Goal: Information Seeking & Learning: Learn about a topic

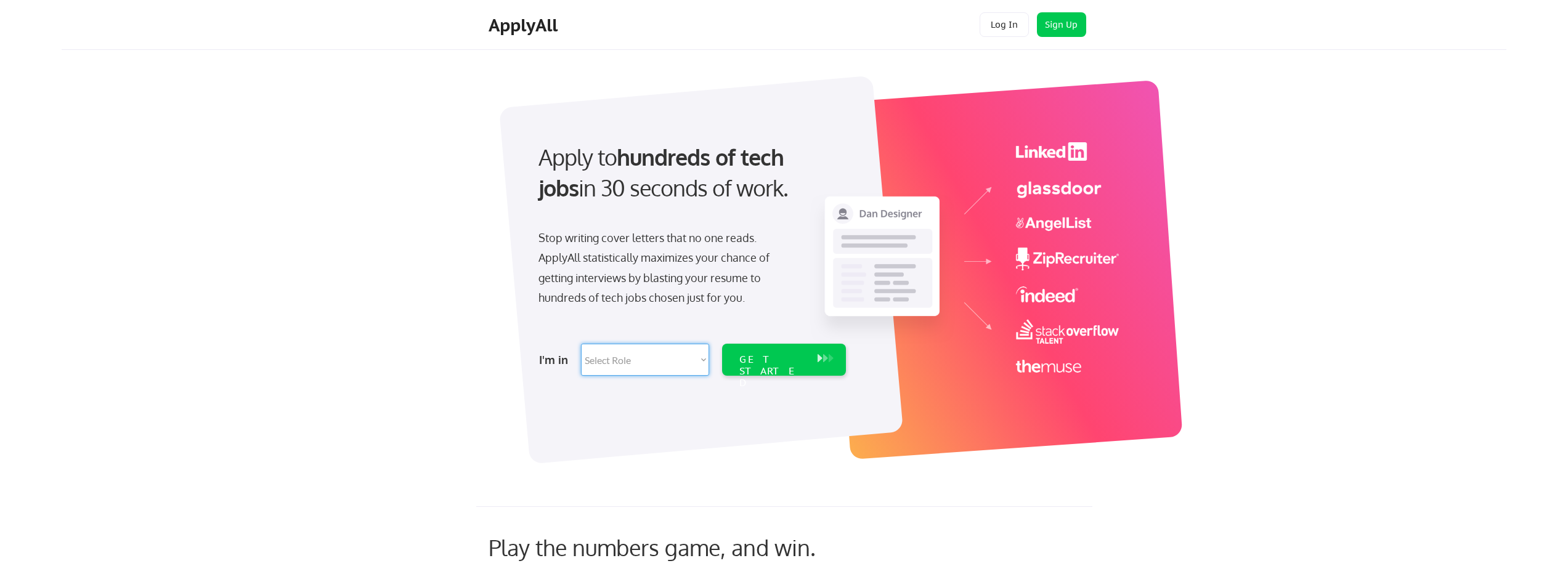
click at [702, 359] on select "Select Role Software Engineering Product Management Customer Success Sales UI/U…" at bounding box center [645, 359] width 128 height 32
click at [454, 320] on div "Apply to hundreds of tech jobs in 30 seconds of work. Stop writing cover letter…" at bounding box center [821, 263] width 1370 height 408
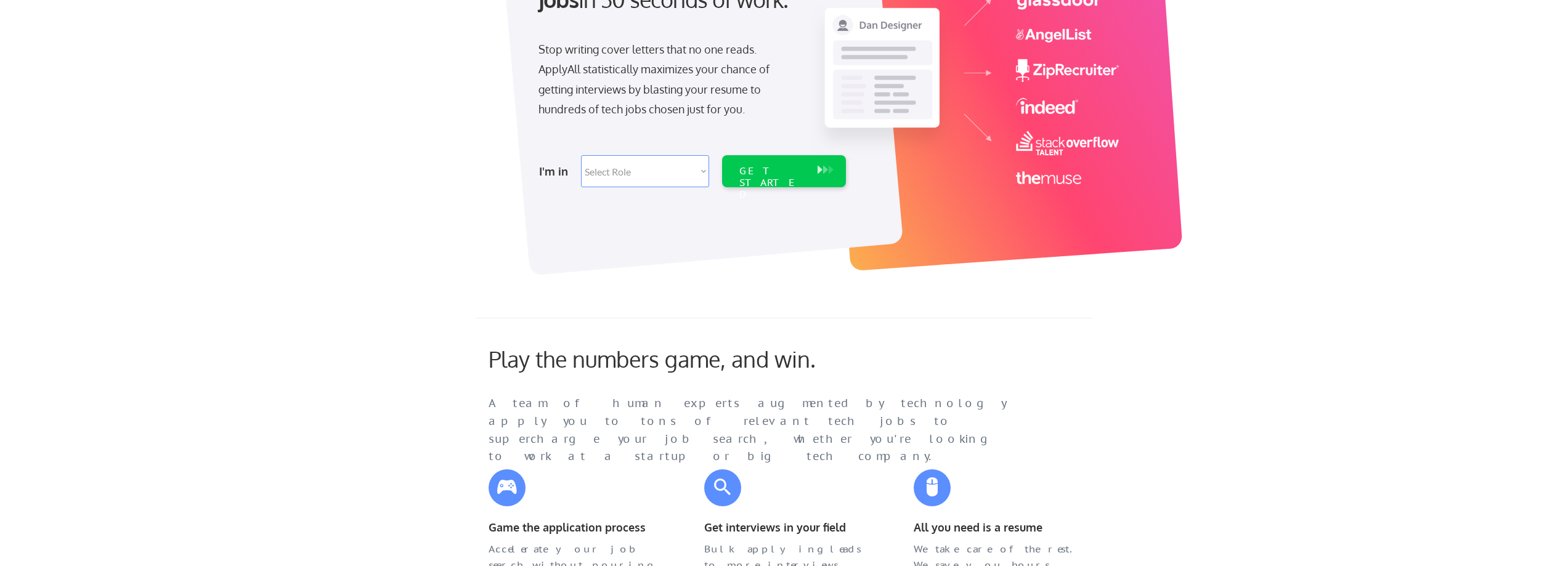
scroll to position [185, 0]
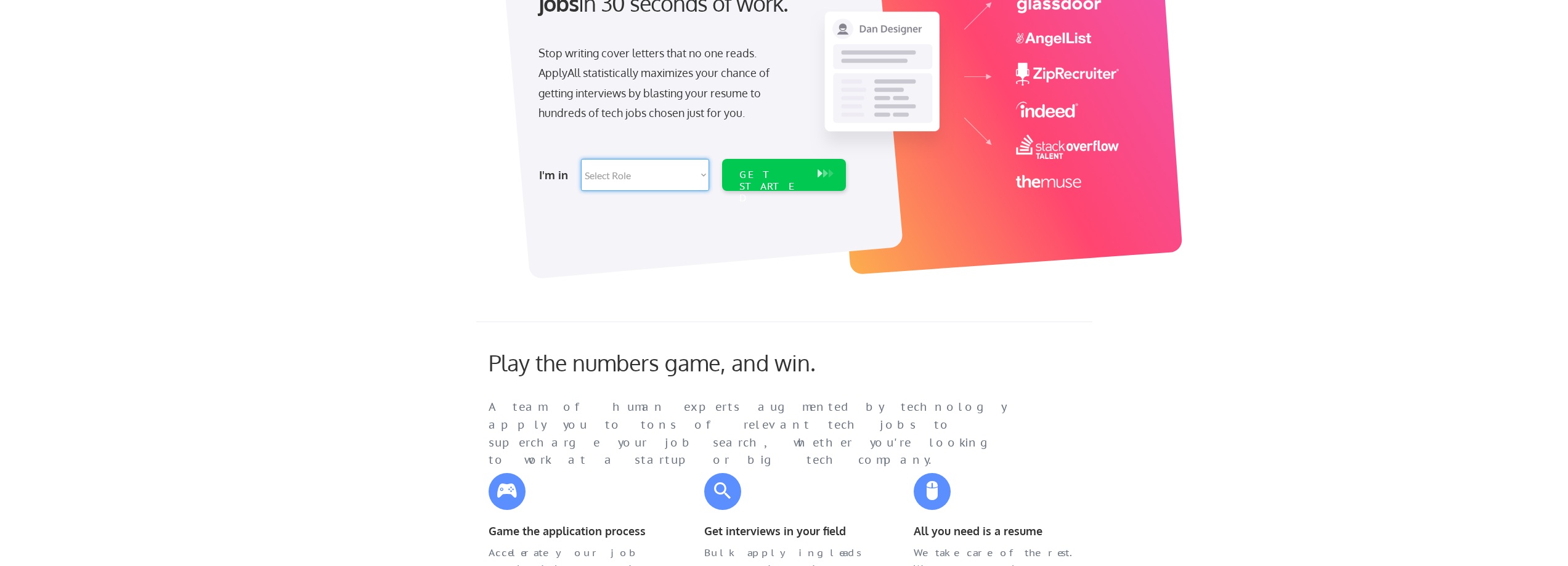
click at [634, 173] on select "Select Role Software Engineering Product Management Customer Success Sales UI/U…" at bounding box center [645, 174] width 128 height 32
click at [817, 264] on div "Apply to hundreds of tech jobs in 30 seconds of work. Stop writing cover letter…" at bounding box center [821, 78] width 1370 height 408
click at [788, 171] on div "GET STARTED" at bounding box center [772, 186] width 66 height 36
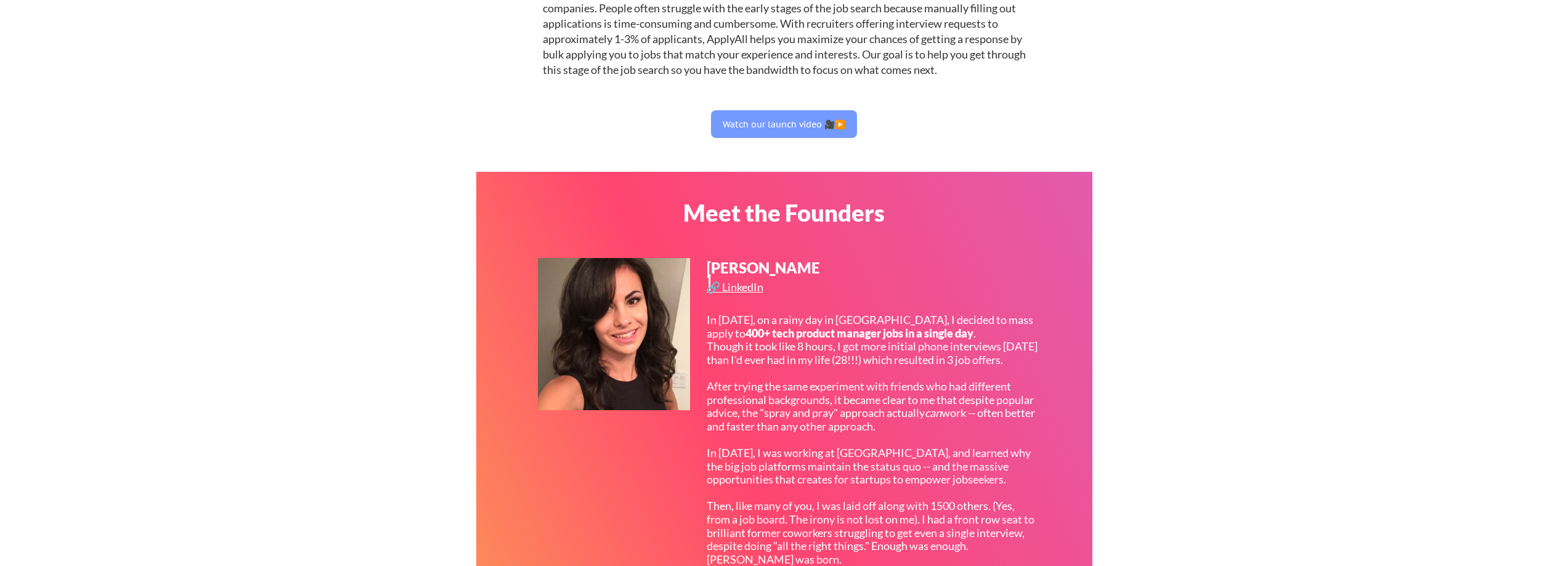
scroll to position [185, 0]
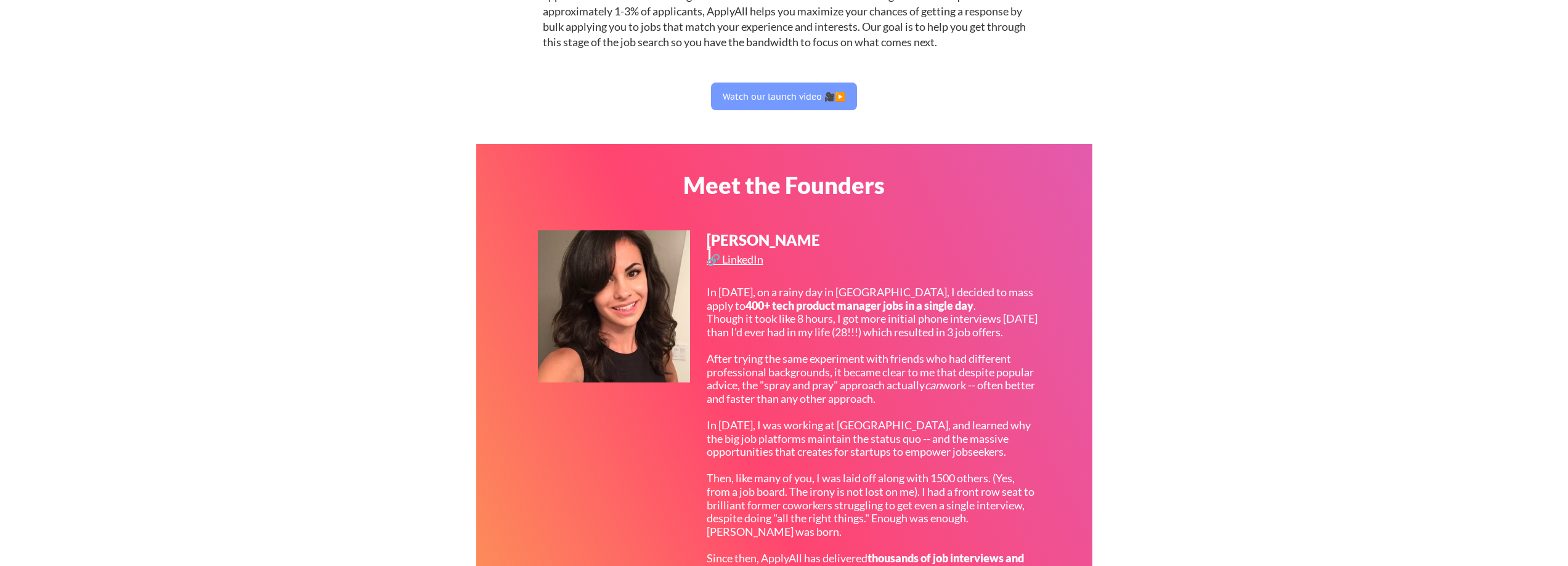
drag, startPoint x: 814, startPoint y: 238, endPoint x: 866, endPoint y: 230, distance: 52.6
click at [681, 230] on div "Tal Flanchraych 🔗 LinkedIn In 2017, on a rainy day in San Francisco, I decided …" at bounding box center [789, 417] width 503 height 375
copy div "Tal Flanchraych"
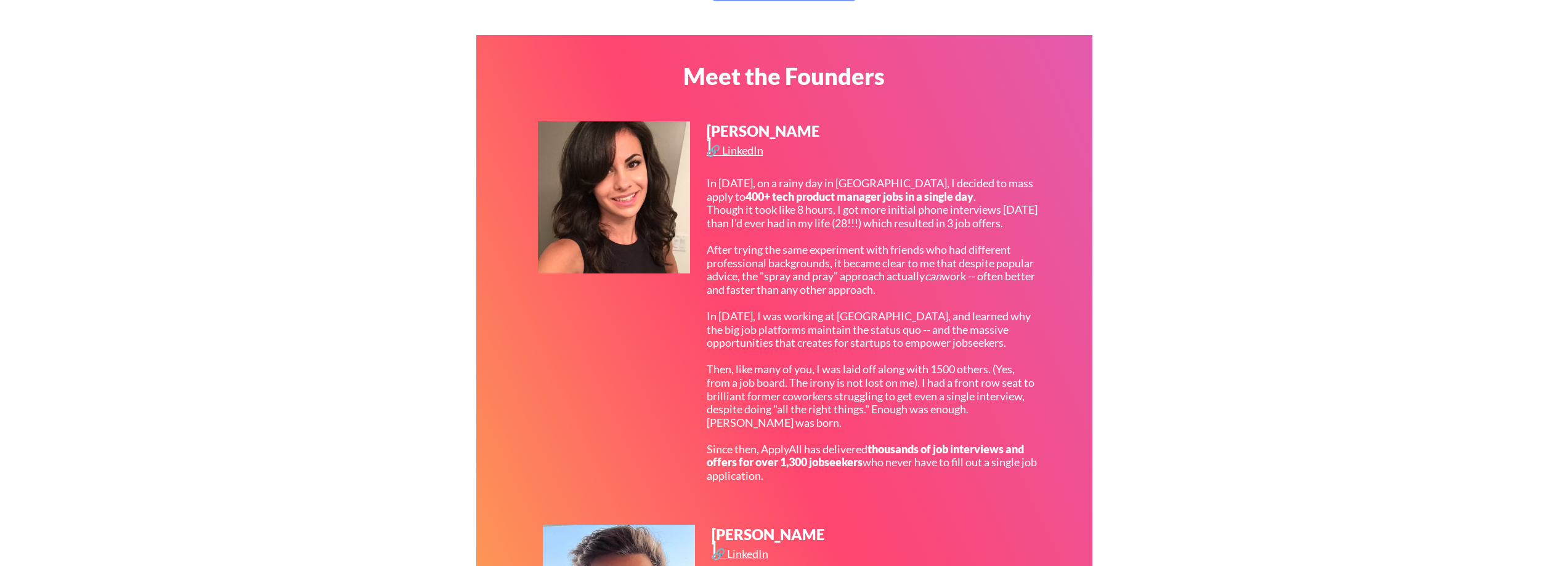
scroll to position [148, 0]
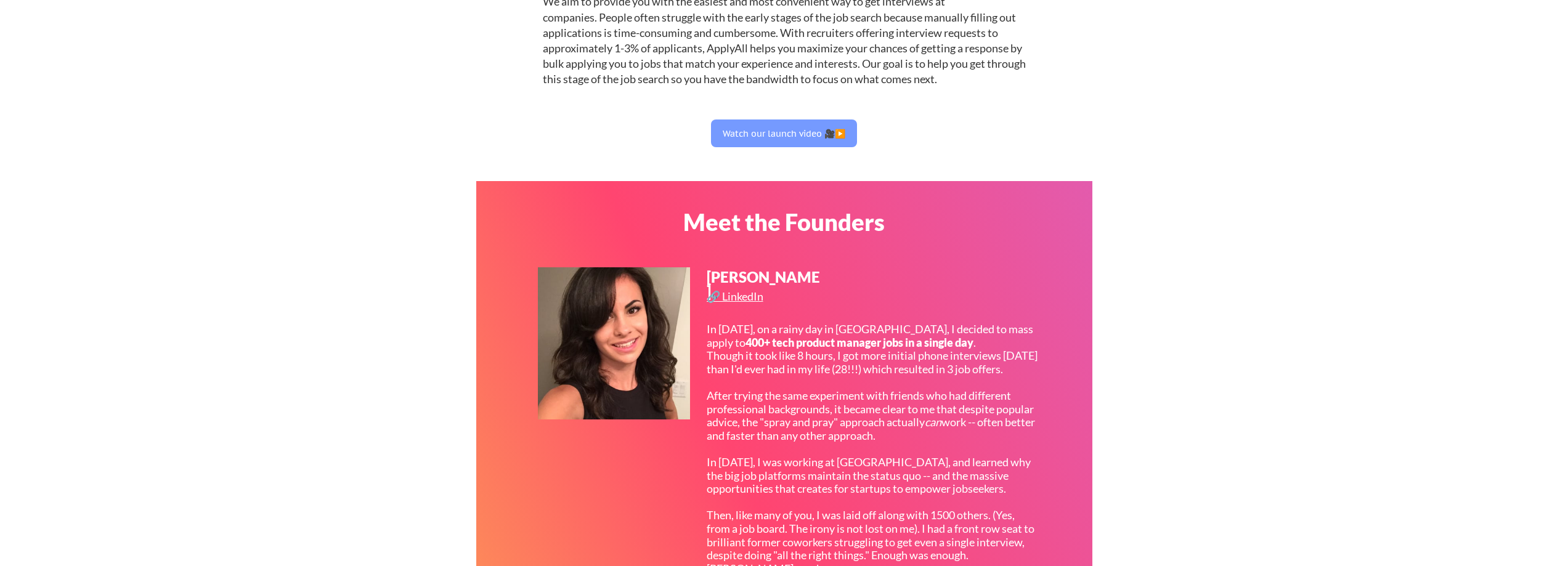
drag, startPoint x: 785, startPoint y: 232, endPoint x: 693, endPoint y: 305, distance: 117.4
click at [693, 305] on div "Tal Flanchraych 🔗 LinkedIn In 2017, on a rainy day in San Francisco, I decided …" at bounding box center [789, 460] width 503 height 385
click at [531, 492] on div "Meet the Founders Tal Flanchraych 🔗 LinkedIn In 2017, on a rainy day in San Fra…" at bounding box center [784, 564] width 616 height 766
